Goal: Transaction & Acquisition: Purchase product/service

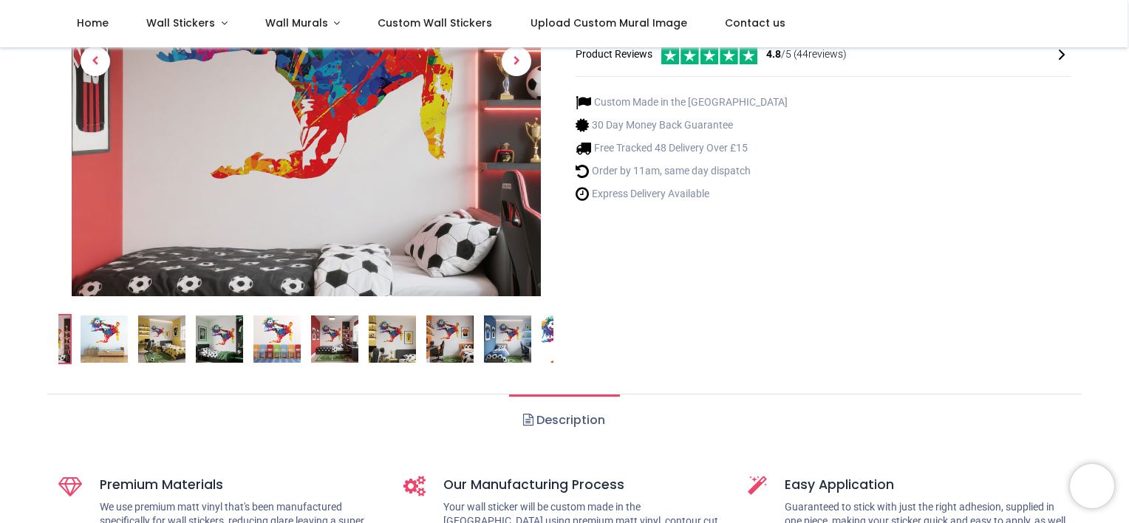
scroll to position [266, 0]
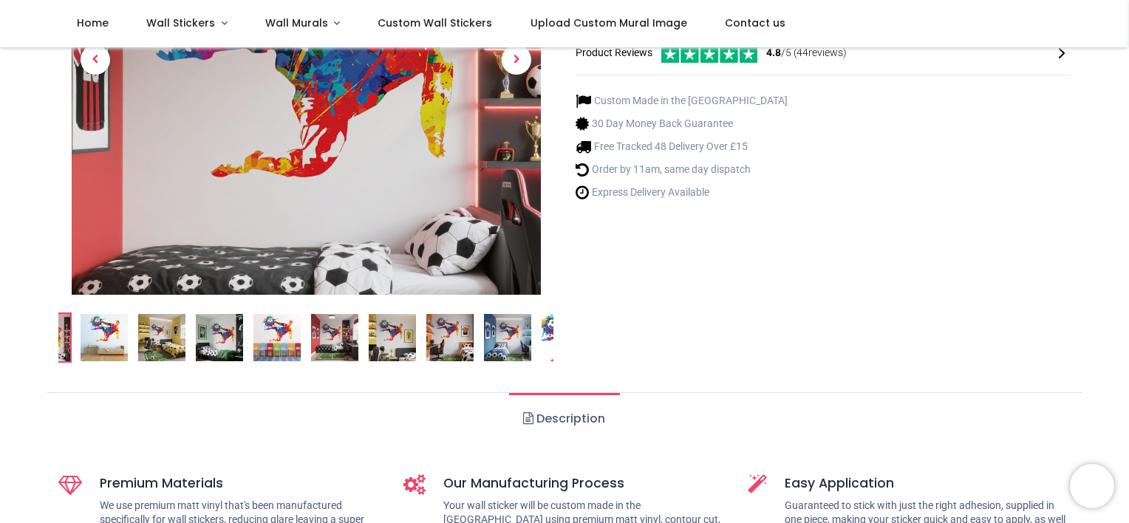
click at [222, 340] on img at bounding box center [219, 337] width 47 height 47
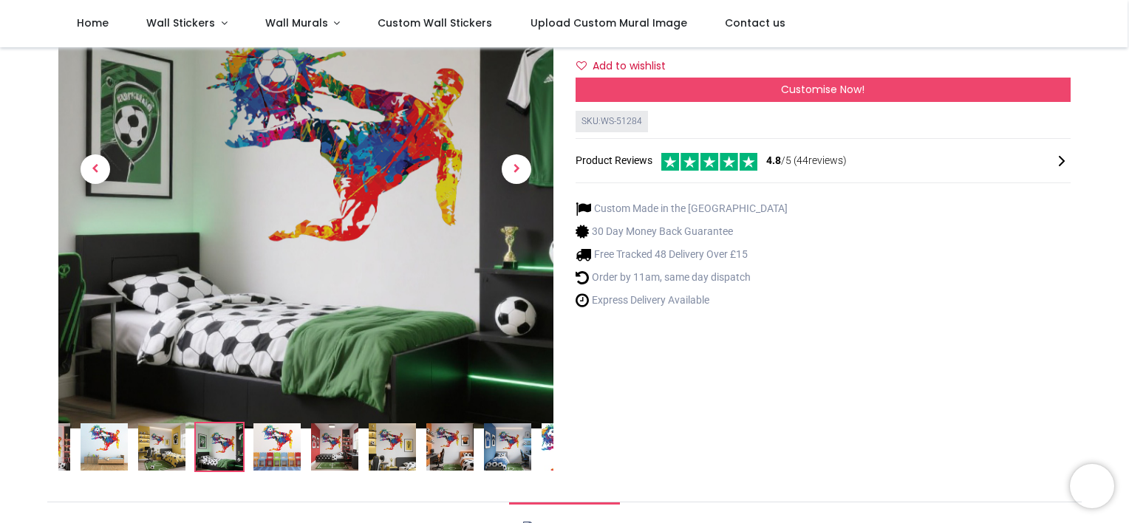
scroll to position [118, 0]
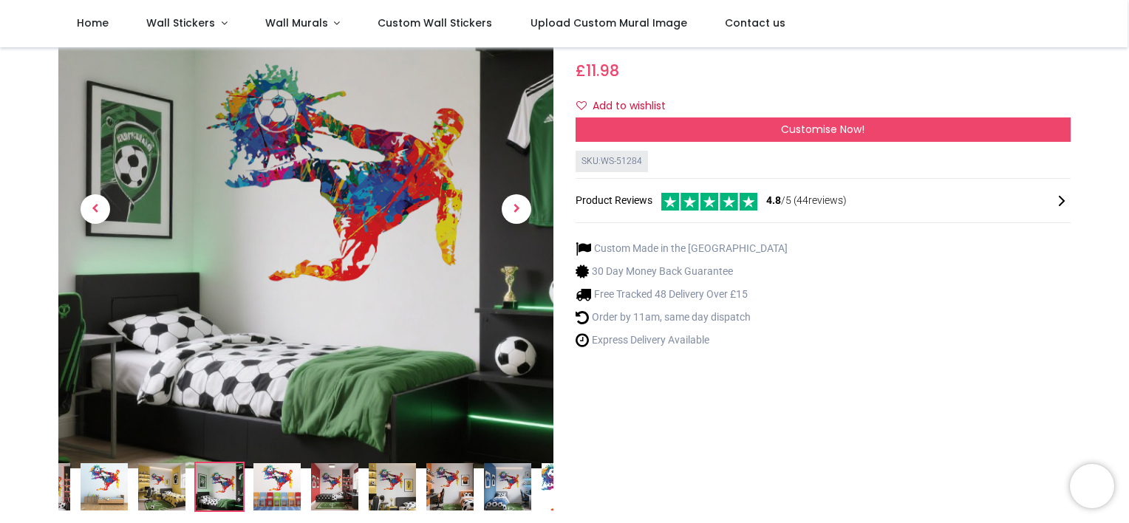
click at [647, 364] on div "Paint Splash Football Goal Wall Sticker https://www.iconwallstickers.co.uk/pain…" at bounding box center [823, 248] width 517 height 551
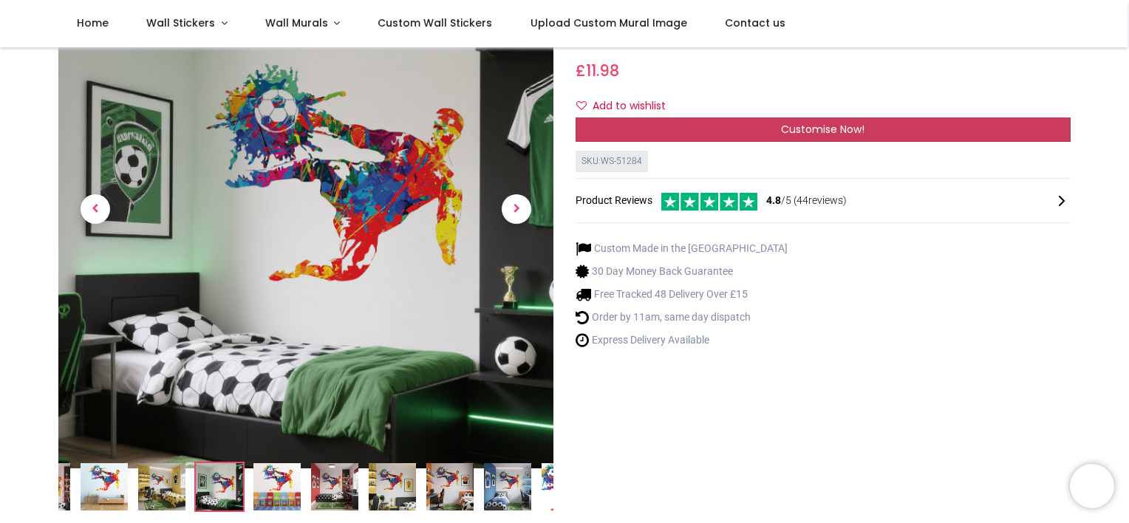
click at [730, 139] on div "Customise Now!" at bounding box center [823, 130] width 495 height 25
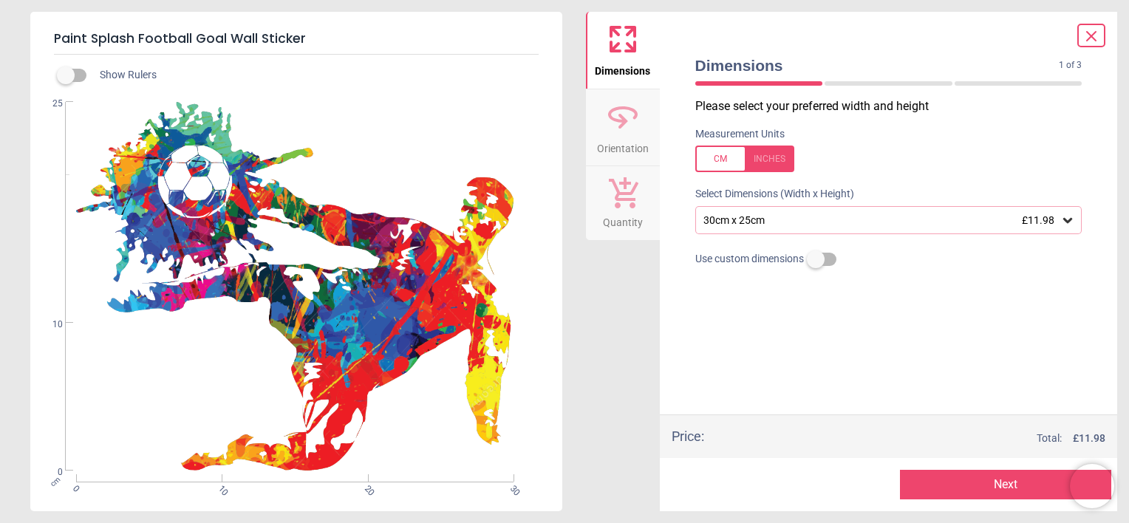
click at [763, 222] on div "30cm x 25cm £11.98" at bounding box center [881, 220] width 359 height 13
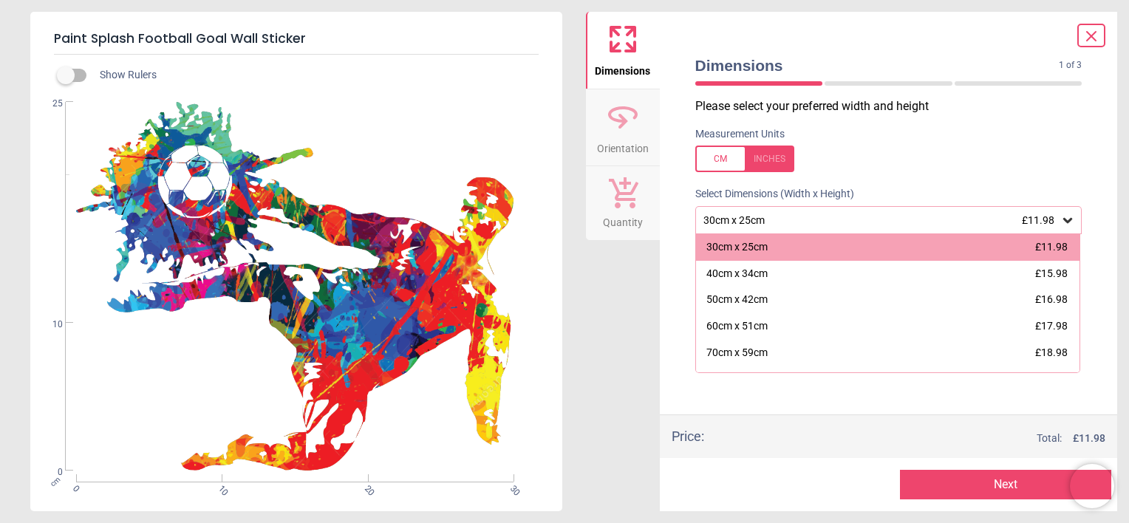
click at [857, 49] on div "Dimensions 1 of 3 1 of 4" at bounding box center [889, 72] width 411 height 51
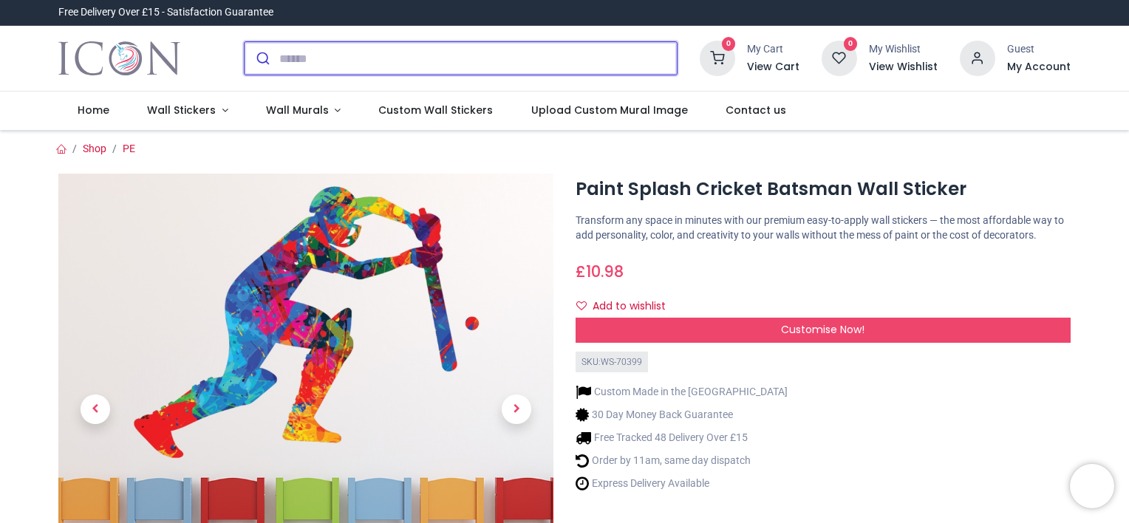
click at [618, 53] on input "search" at bounding box center [478, 58] width 398 height 33
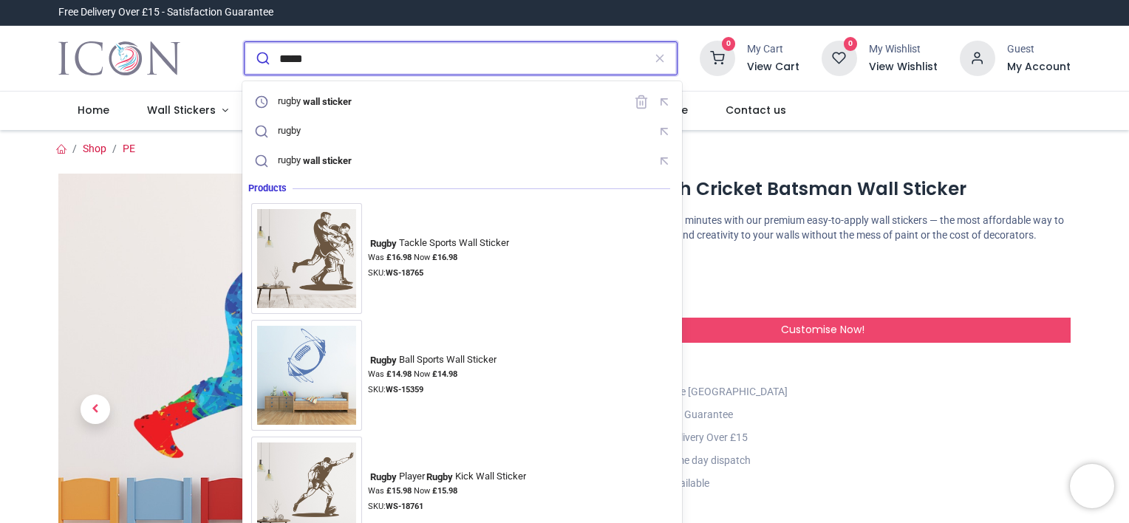
type input "*****"
click at [245, 42] on button "submit" at bounding box center [262, 58] width 35 height 33
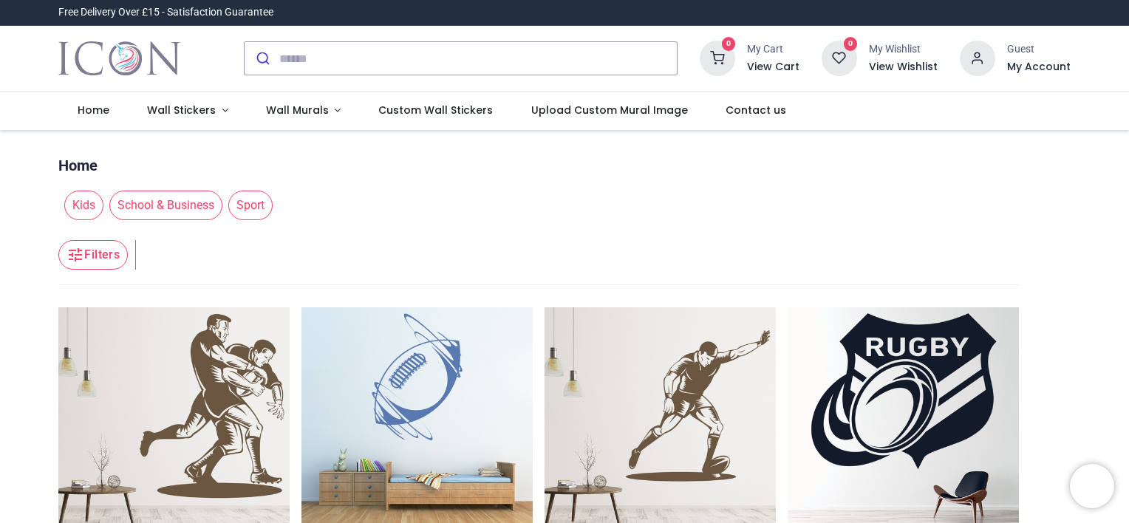
click at [612, 236] on header "Filters Filters" at bounding box center [538, 255] width 961 height 59
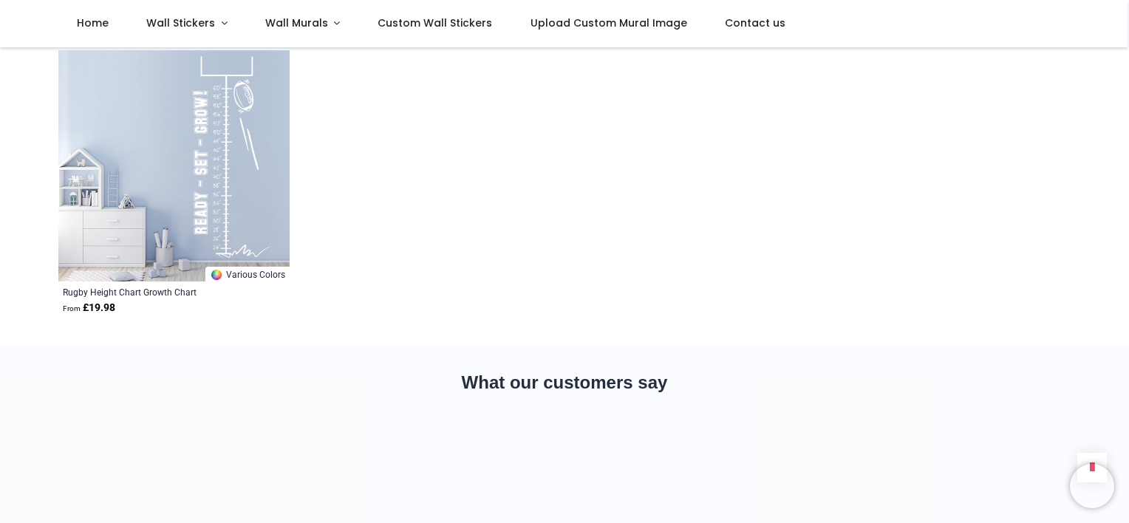
scroll to position [739, 0]
